Goal: Task Accomplishment & Management: Use online tool/utility

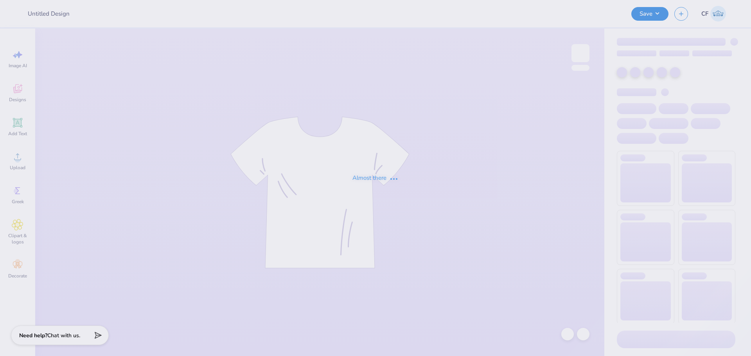
type input "[PERSON_NAME] : [US_STATE][GEOGRAPHIC_DATA]"
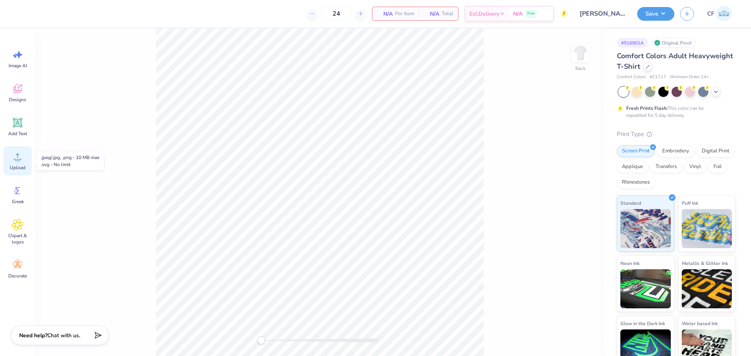
click at [21, 160] on icon at bounding box center [17, 157] width 7 height 7
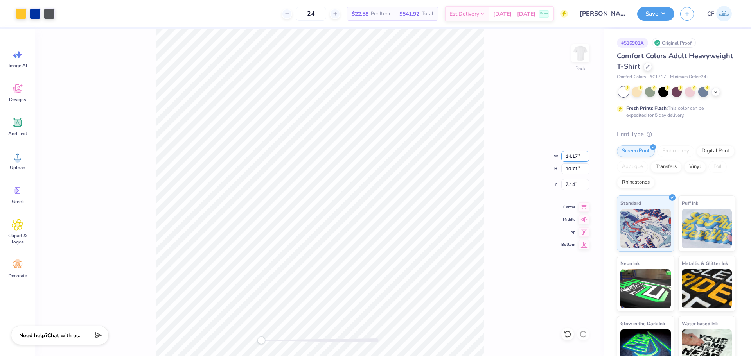
click at [572, 159] on input "14.17" at bounding box center [575, 156] width 28 height 11
type input "12.5"
click at [572, 182] on input "7.14" at bounding box center [575, 184] width 28 height 11
type input "3"
click at [573, 152] on input "11.03" at bounding box center [575, 156] width 28 height 11
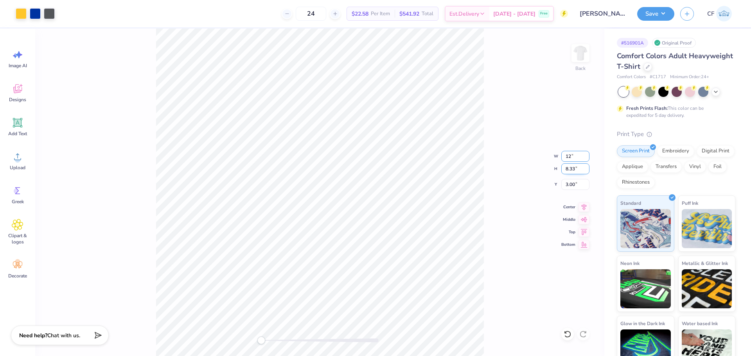
type input "12"
click at [272, 345] on div "Back W 13.06 13.06 " H 9.87 9.87 " Y 2.23 2.23 " Center Middle Top Bottom" at bounding box center [319, 193] width 569 height 328
drag, startPoint x: 262, startPoint y: 339, endPoint x: 279, endPoint y: 341, distance: 16.5
click at [279, 341] on div "Accessibility label" at bounding box center [279, 341] width 8 height 8
click at [256, 336] on div "Back W 12.00 12.00 " H 9.07 9.07 " Y 2.63 2.63 " Center Middle Top Bottom" at bounding box center [319, 193] width 569 height 328
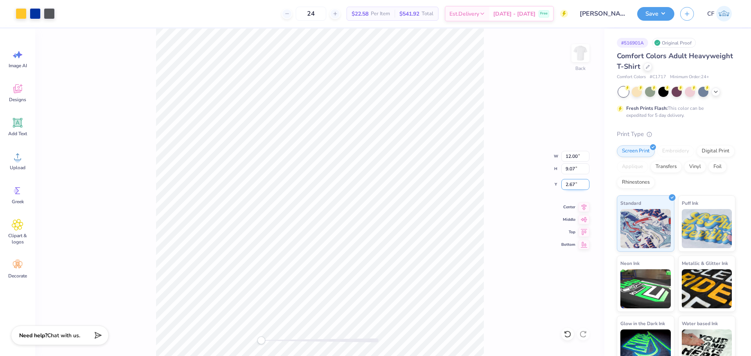
click at [574, 184] on input "2.67" at bounding box center [575, 184] width 28 height 11
click at [278, 347] on div "Back W 12.00 12.00 " H 9.07 9.07 " Y 2.67 2.67 " Center Middle Top Bottom" at bounding box center [319, 193] width 569 height 328
click at [238, 334] on div "Back W 12.00 12.00 " H 9.07 9.07 " Y 2.67 2.67 " Center Middle Top Bottom" at bounding box center [319, 193] width 569 height 328
click at [654, 9] on button "Save" at bounding box center [655, 13] width 37 height 14
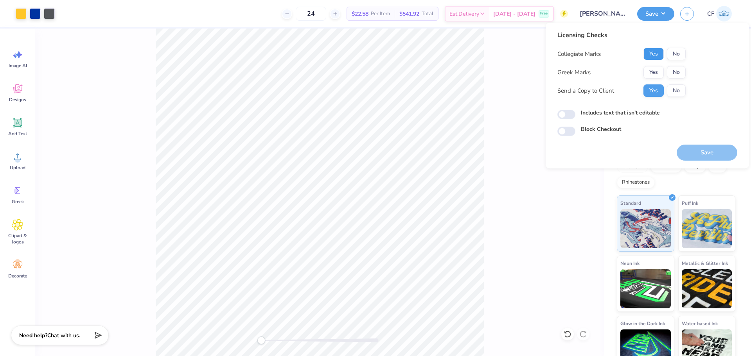
click at [651, 54] on button "Yes" at bounding box center [653, 54] width 20 height 13
click at [676, 72] on button "No" at bounding box center [676, 72] width 19 height 13
click at [565, 117] on input "Includes text that isn't editable" at bounding box center [566, 114] width 18 height 9
checkbox input "true"
click at [696, 153] on button "Save" at bounding box center [706, 153] width 61 height 16
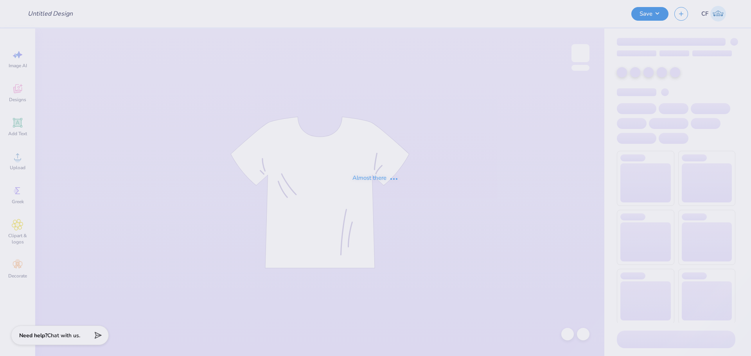
type input "Moms weekend"
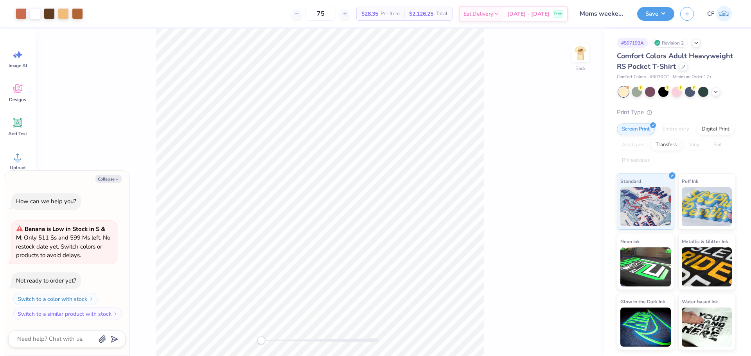
click at [570, 54] on div "Back" at bounding box center [319, 193] width 569 height 328
click at [576, 52] on img at bounding box center [580, 53] width 31 height 31
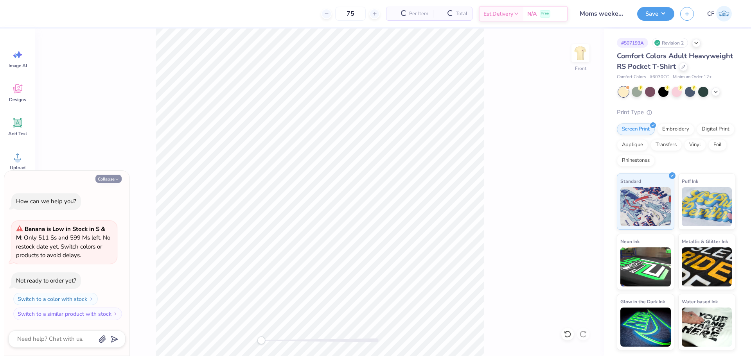
click at [111, 180] on button "Collapse" at bounding box center [108, 179] width 26 height 8
type textarea "x"
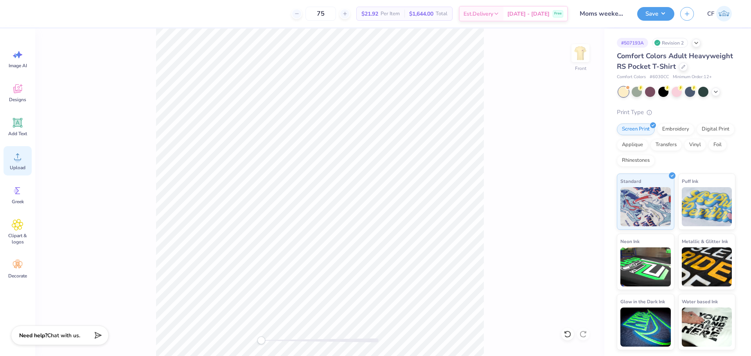
click at [20, 154] on icon at bounding box center [18, 157] width 12 height 12
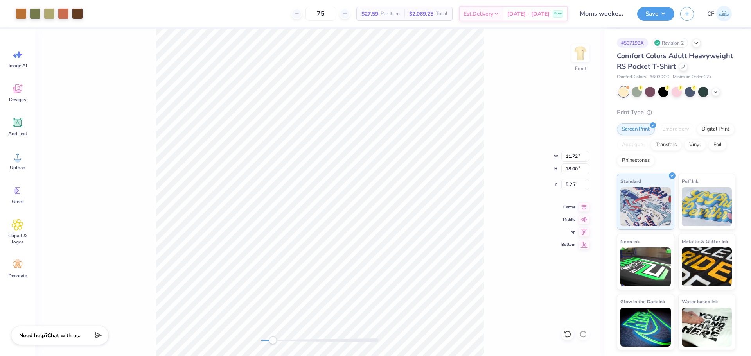
click at [273, 346] on div "Front W 11.72 11.72 " H 18.00 18.00 " Y 5.25 5.25 " Center Middle Top Bottom" at bounding box center [319, 193] width 569 height 328
drag, startPoint x: 273, startPoint y: 339, endPoint x: 286, endPoint y: 343, distance: 13.5
click at [286, 343] on div "Accessibility label" at bounding box center [286, 341] width 8 height 8
click at [252, 332] on div "Front W 9.67 9.67 " H 14.84 14.84 " Y 5.25 5.25 " Center Middle Top Bottom" at bounding box center [319, 193] width 569 height 328
click at [576, 188] on input "5.23" at bounding box center [575, 184] width 28 height 11
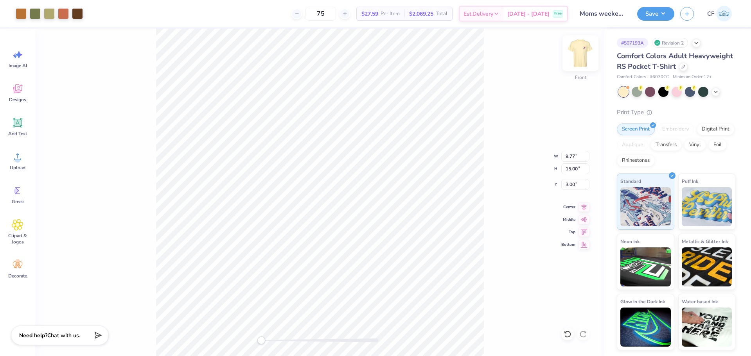
click at [583, 59] on img at bounding box center [580, 53] width 31 height 31
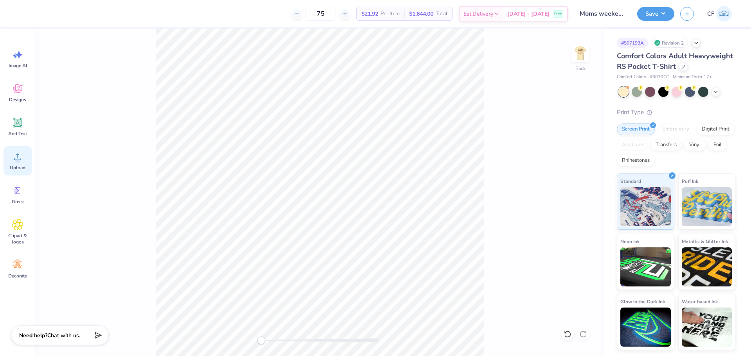
click at [20, 168] on span "Upload" at bounding box center [18, 168] width 16 height 6
drag, startPoint x: 265, startPoint y: 342, endPoint x: 283, endPoint y: 337, distance: 18.5
click at [282, 339] on div "Accessibility label" at bounding box center [279, 341] width 8 height 8
click at [248, 336] on div "Back W 3.44 3.44 " H 3.43 3.43 " Max Pocket Size Center Middle Top Bottom" at bounding box center [319, 193] width 569 height 328
click at [264, 351] on div "Back" at bounding box center [319, 193] width 569 height 328
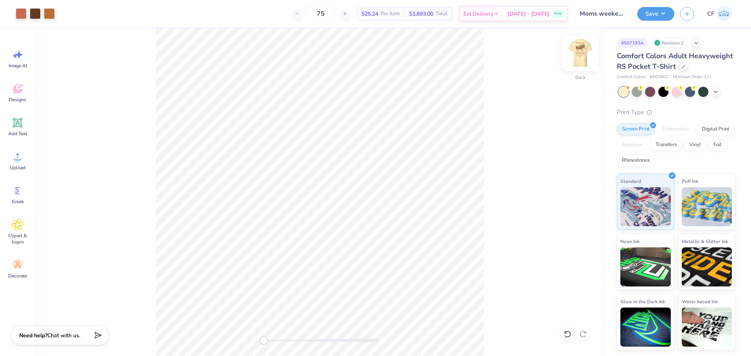
click at [577, 56] on img at bounding box center [580, 53] width 31 height 31
click at [661, 12] on button "Save" at bounding box center [655, 13] width 37 height 14
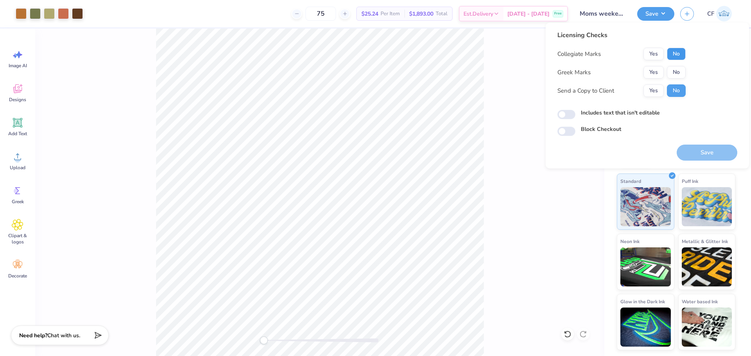
click at [680, 53] on button "No" at bounding box center [676, 54] width 19 height 13
click at [658, 74] on button "Yes" at bounding box center [653, 72] width 20 height 13
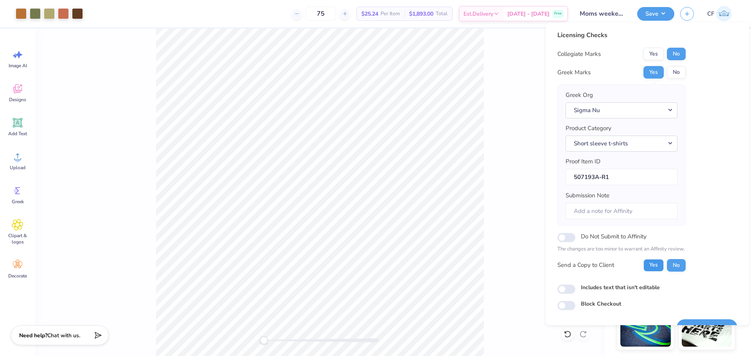
click at [650, 266] on button "Yes" at bounding box center [653, 265] width 20 height 13
click at [569, 291] on input "Includes text that isn't editable" at bounding box center [566, 289] width 18 height 9
checkbox input "true"
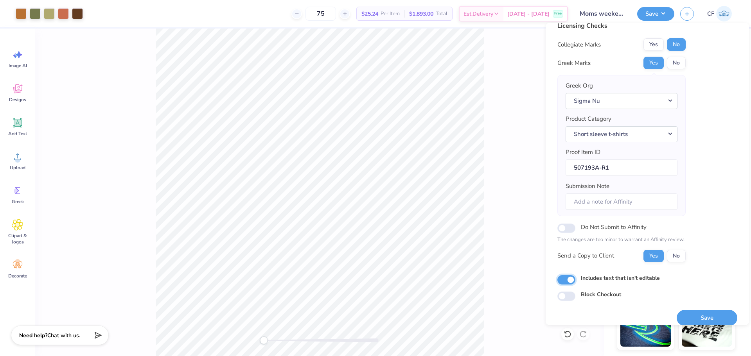
scroll to position [18, 0]
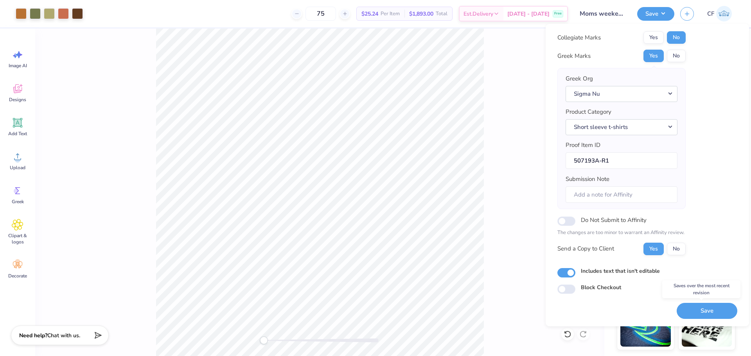
click at [693, 310] on button "Save" at bounding box center [706, 311] width 61 height 16
